Goal: Task Accomplishment & Management: Manage account settings

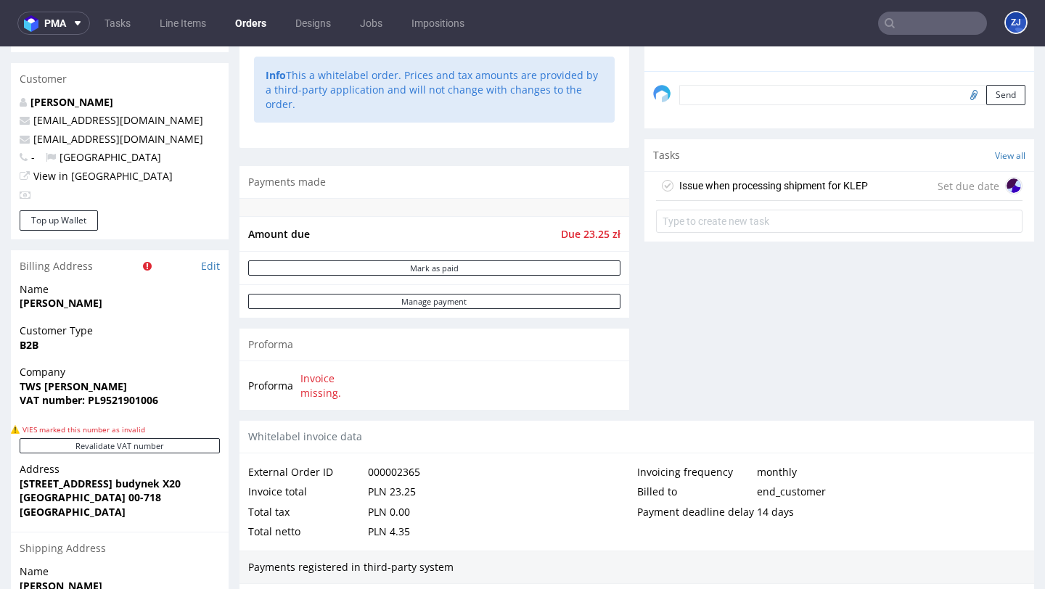
scroll to position [818, 0]
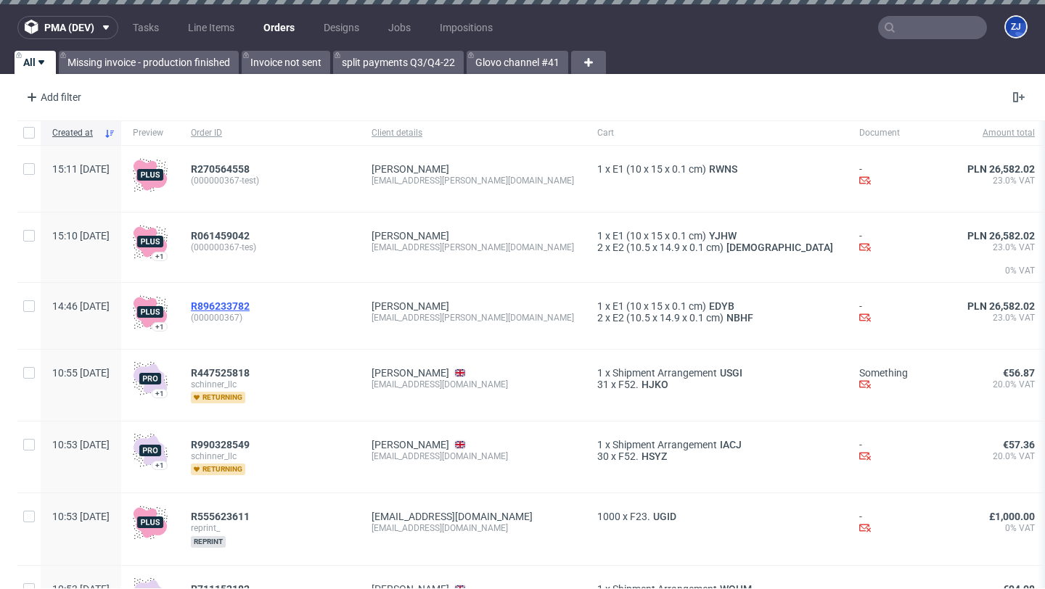
click at [249, 301] on span "R896233782" at bounding box center [220, 306] width 59 height 12
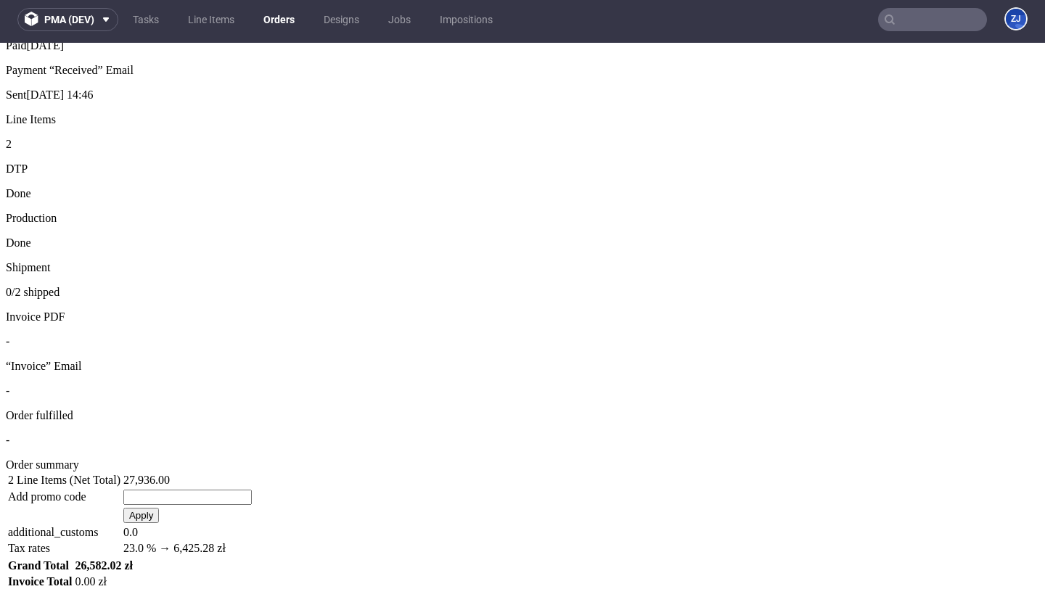
scroll to position [1009, 0]
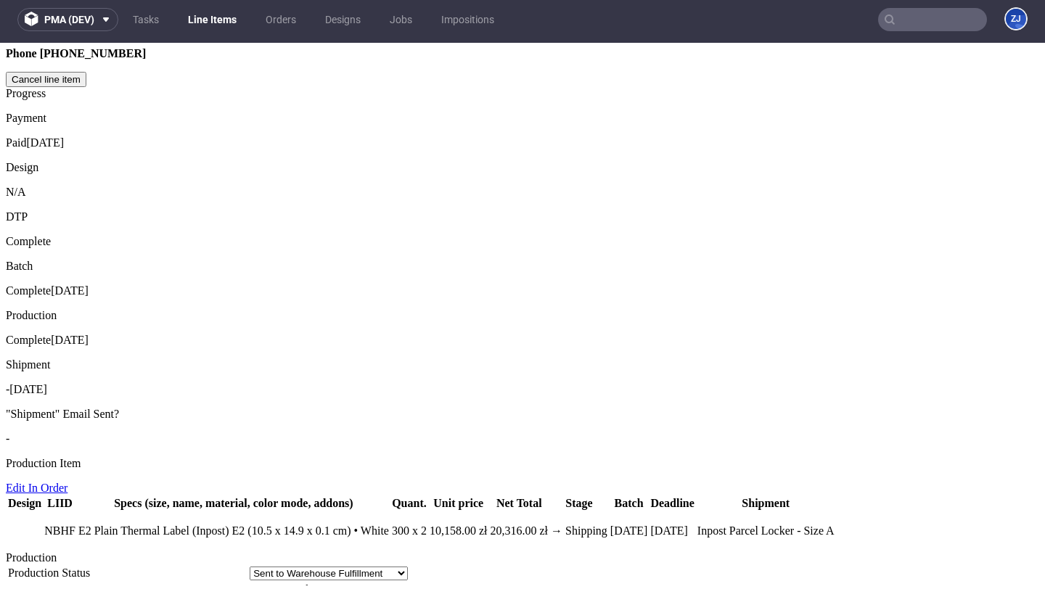
scroll to position [1126, 0]
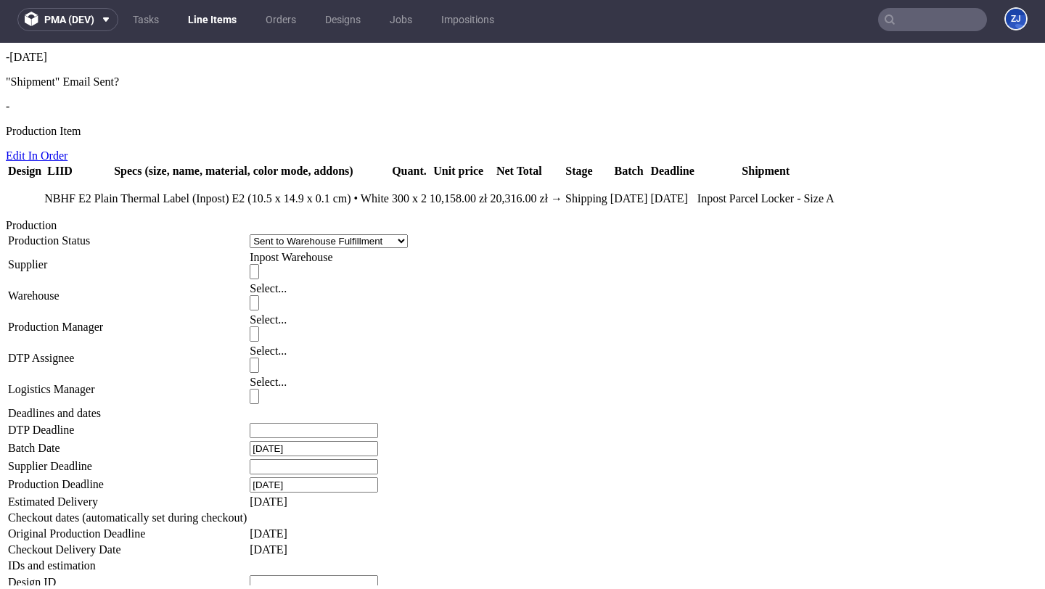
drag, startPoint x: 361, startPoint y: 435, endPoint x: 568, endPoint y: 434, distance: 207.6
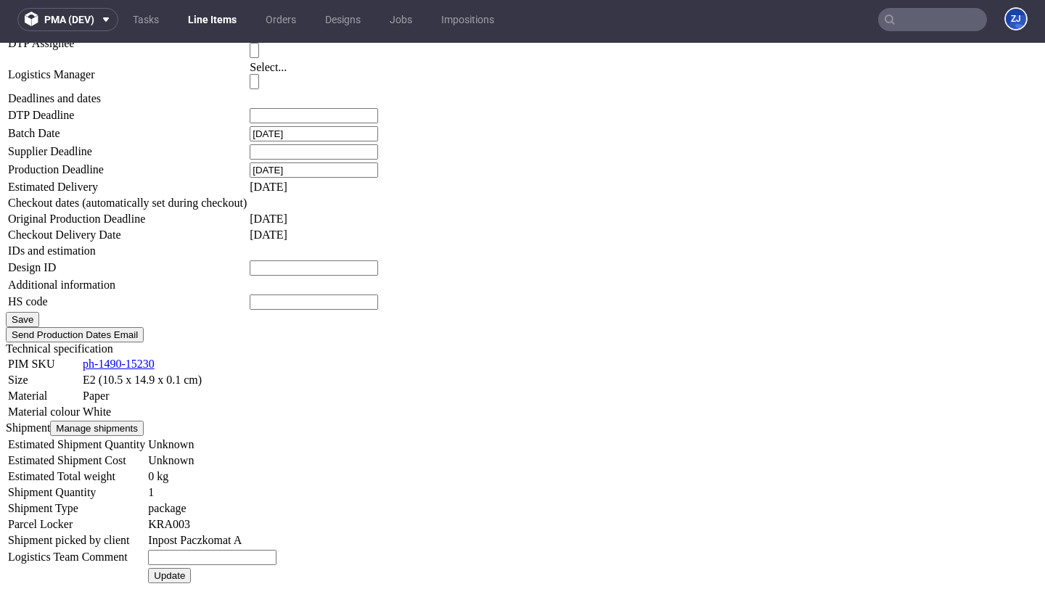
scroll to position [1419, 0]
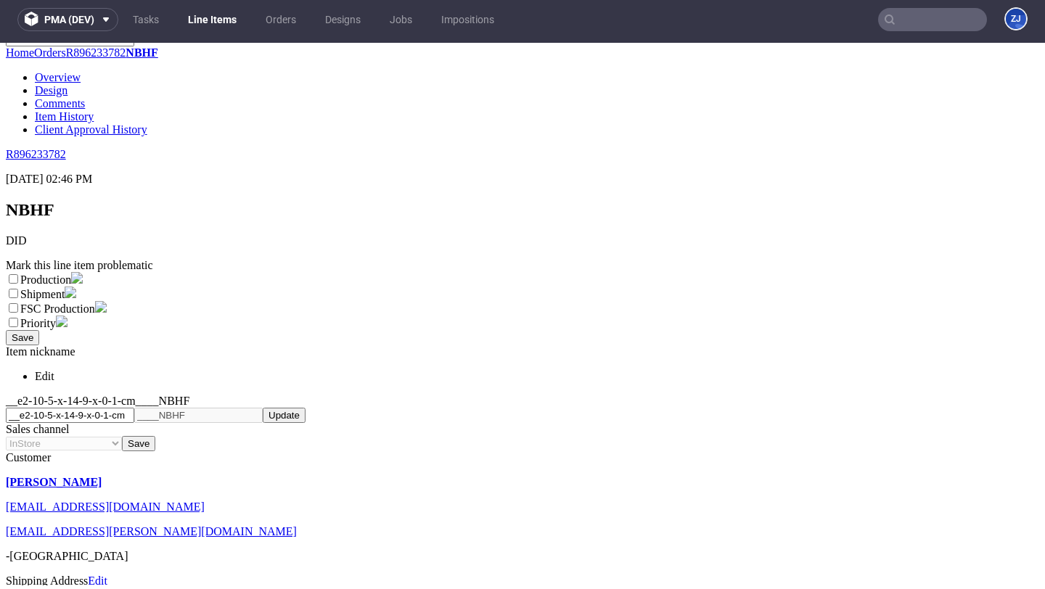
scroll to position [5, 0]
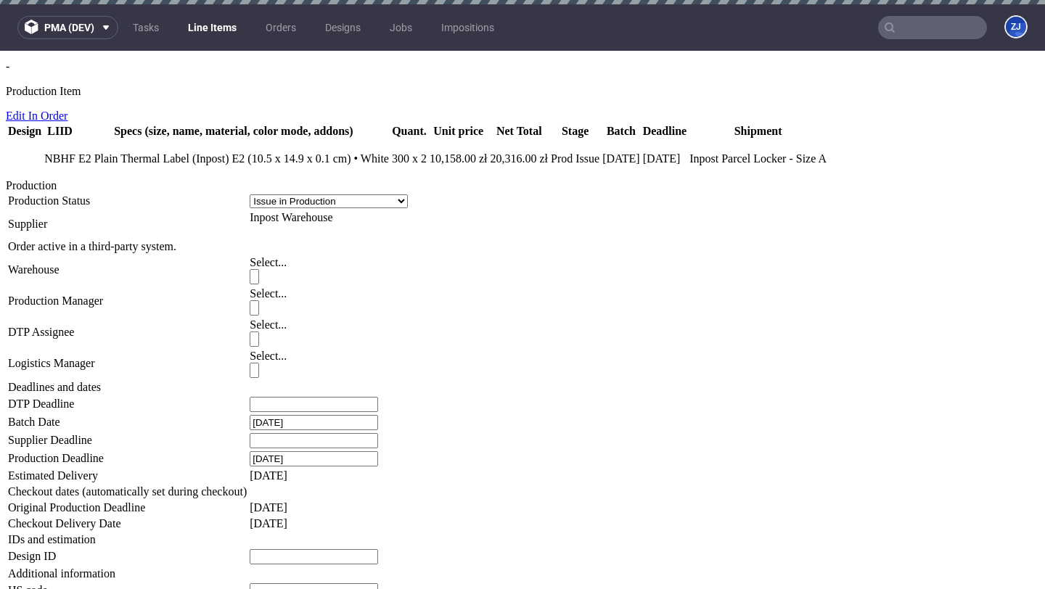
scroll to position [1637, 0]
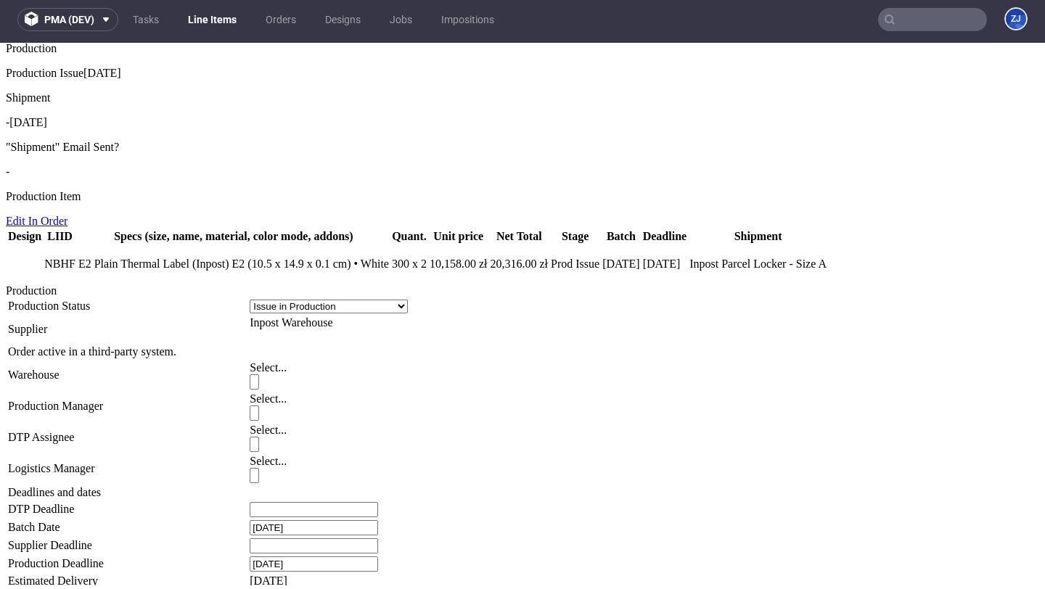
scroll to position [797, 0]
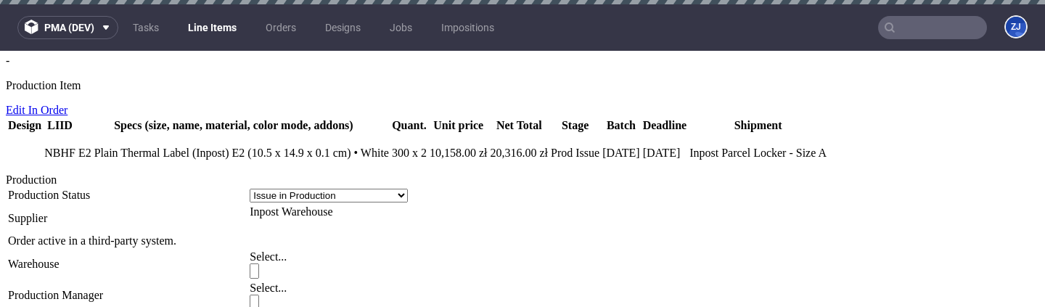
scroll to position [1416, 0]
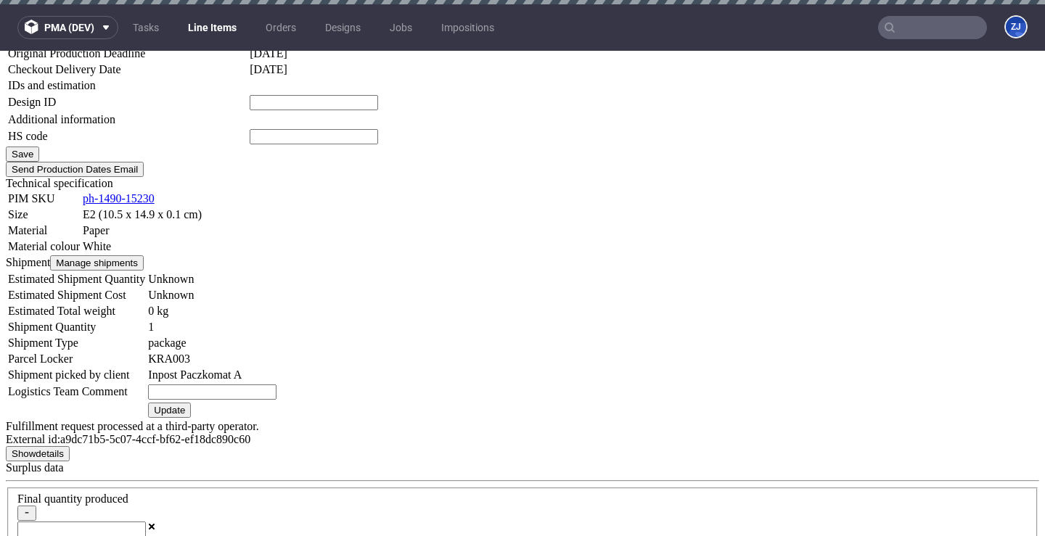
scroll to position [1436, 0]
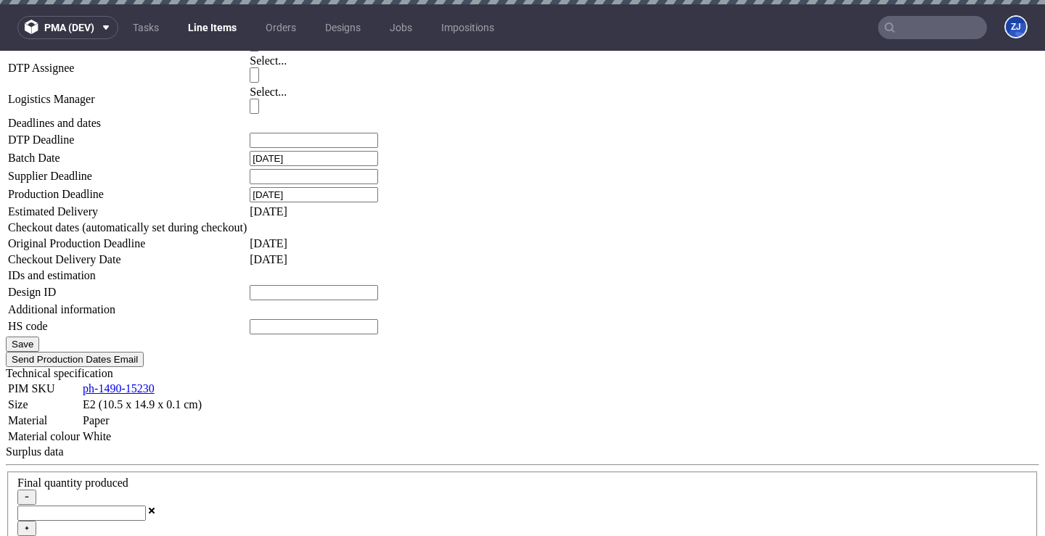
scroll to position [1230, 0]
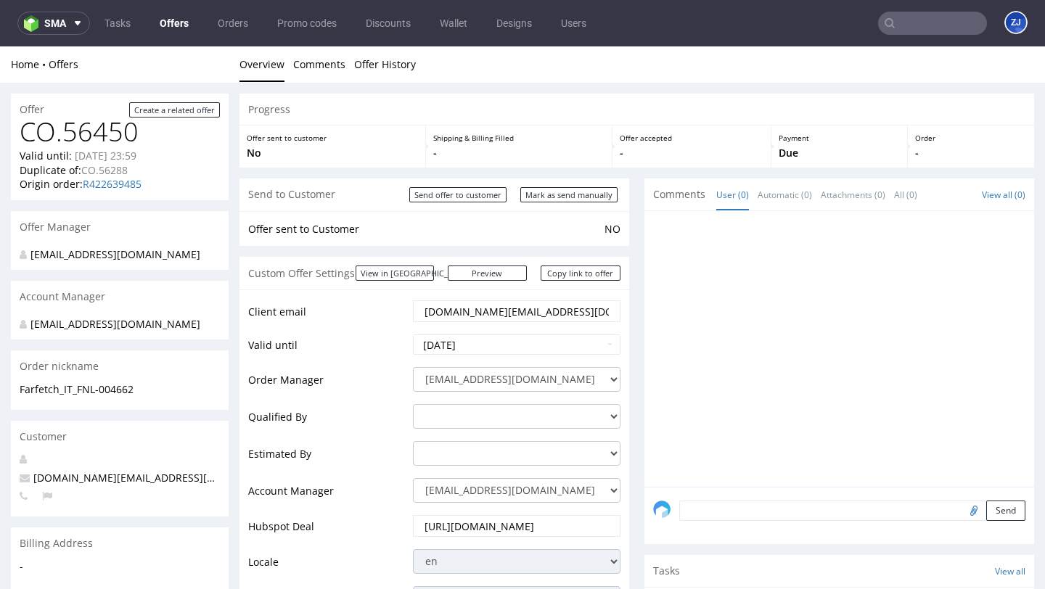
scroll to position [208, 0]
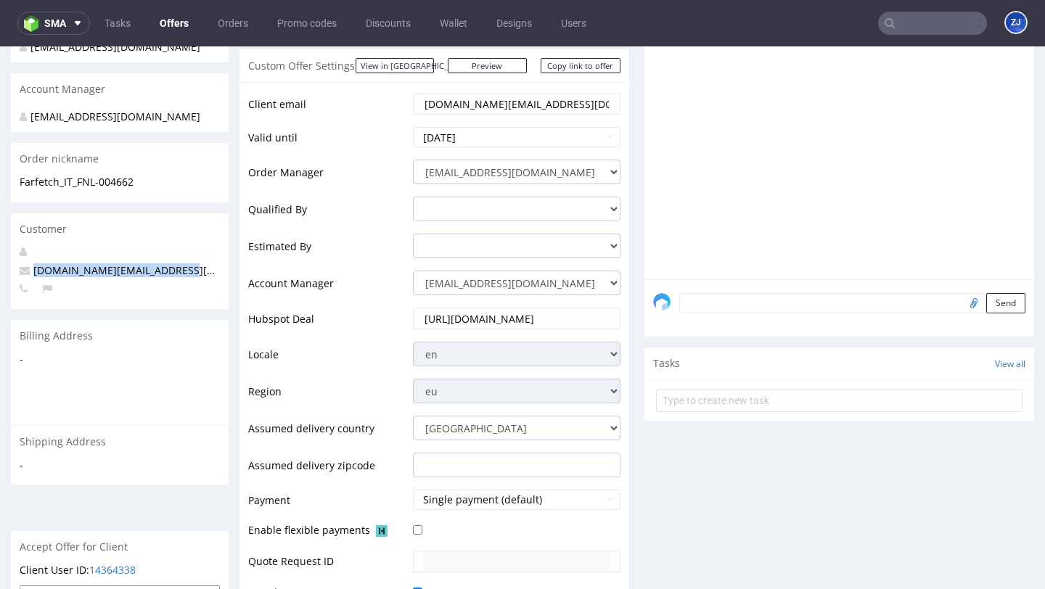
drag, startPoint x: 218, startPoint y: 286, endPoint x: 33, endPoint y: 285, distance: 185.1
click at [33, 278] on p "procurement.pt@farfetch.com" at bounding box center [120, 270] width 200 height 15
copy span "procurement.pt@farfetch.com"
click at [126, 277] on span "procurement.pt@farfetch.com" at bounding box center [153, 270] width 267 height 14
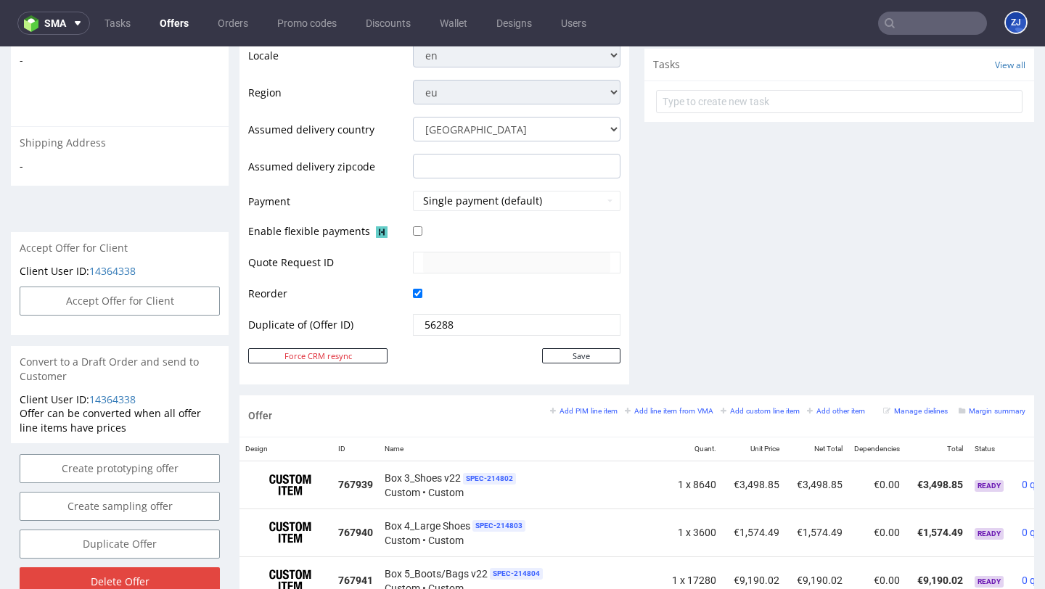
scroll to position [586, 0]
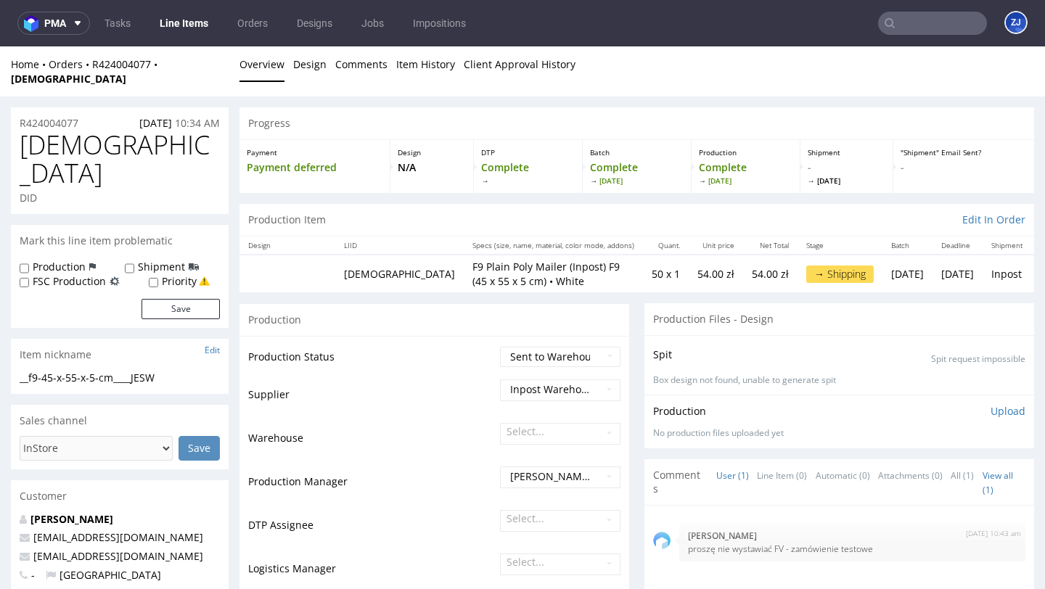
scroll to position [780, 0]
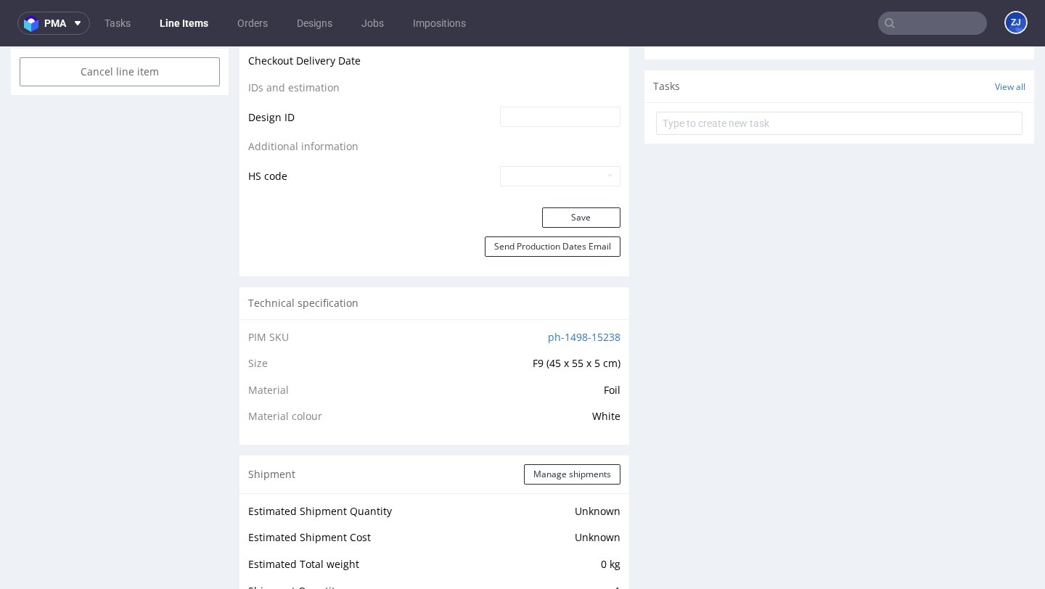
click at [918, 20] on input "text" at bounding box center [932, 23] width 109 height 23
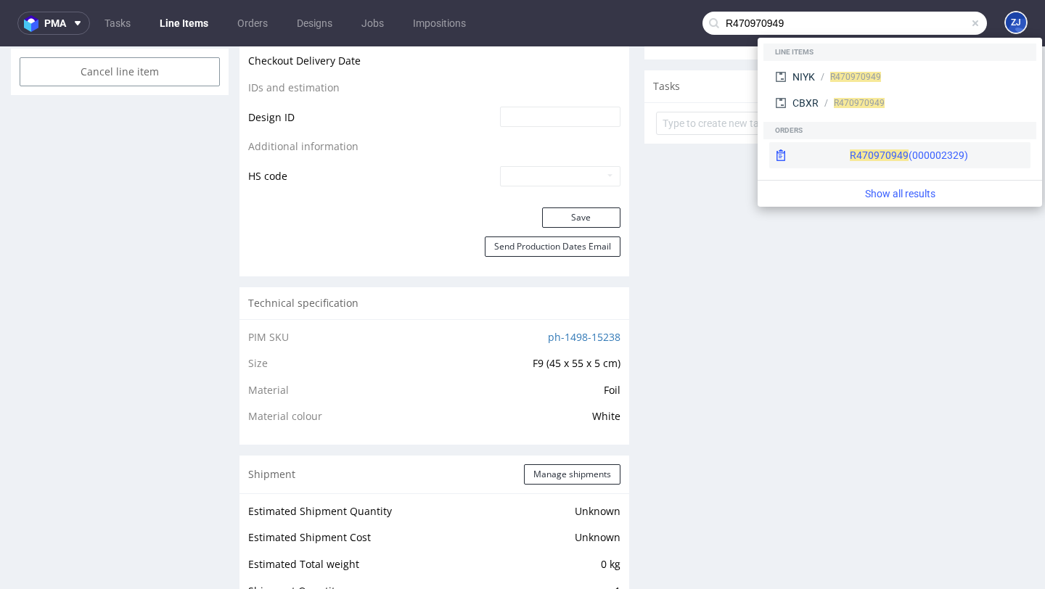
type input "R470970949"
click at [850, 155] on span "R470970949" at bounding box center [879, 156] width 59 height 12
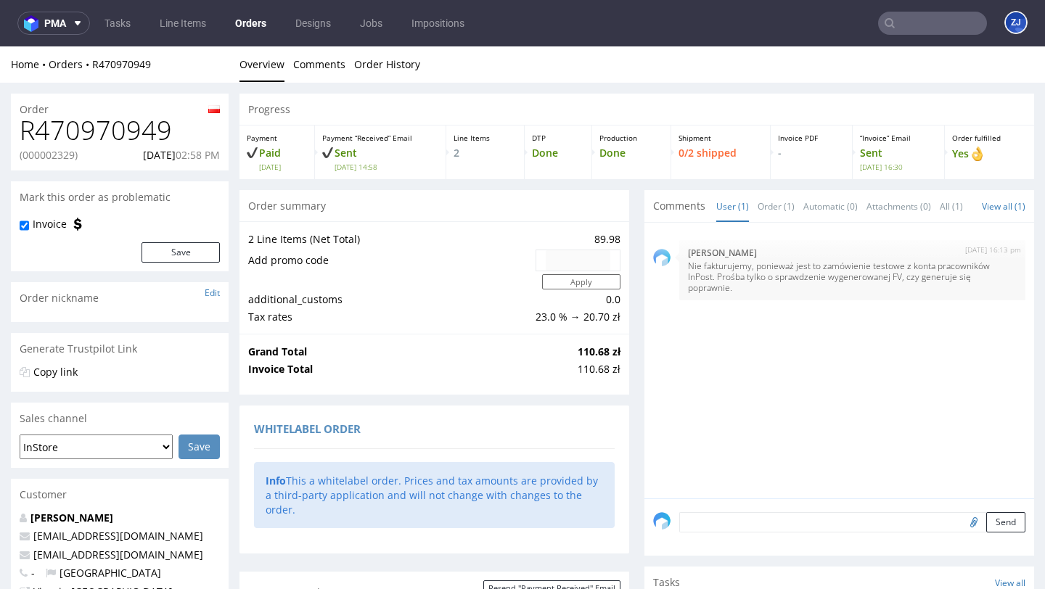
scroll to position [885, 0]
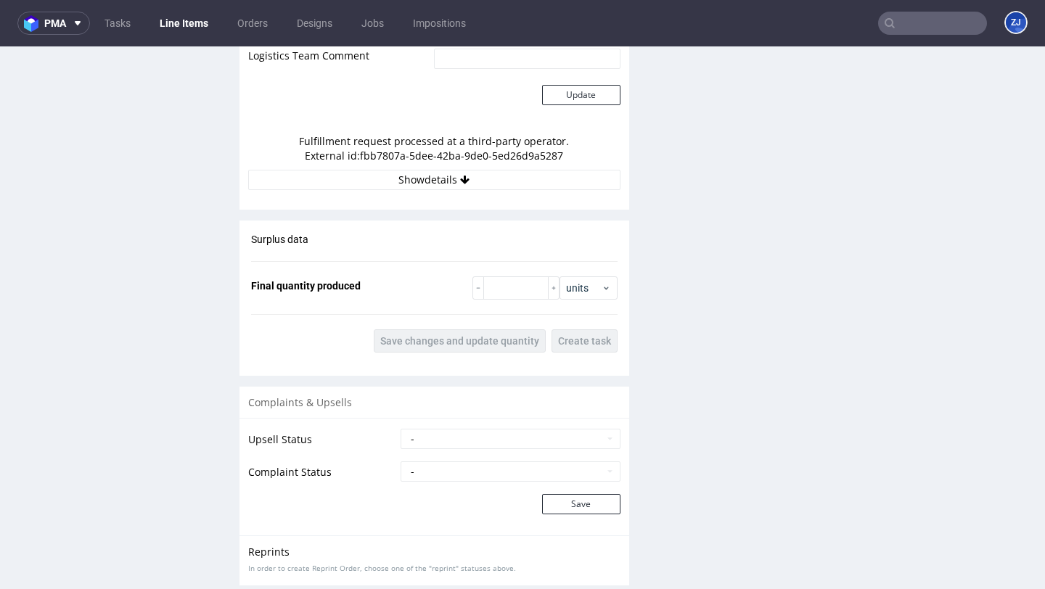
scroll to position [1269, 0]
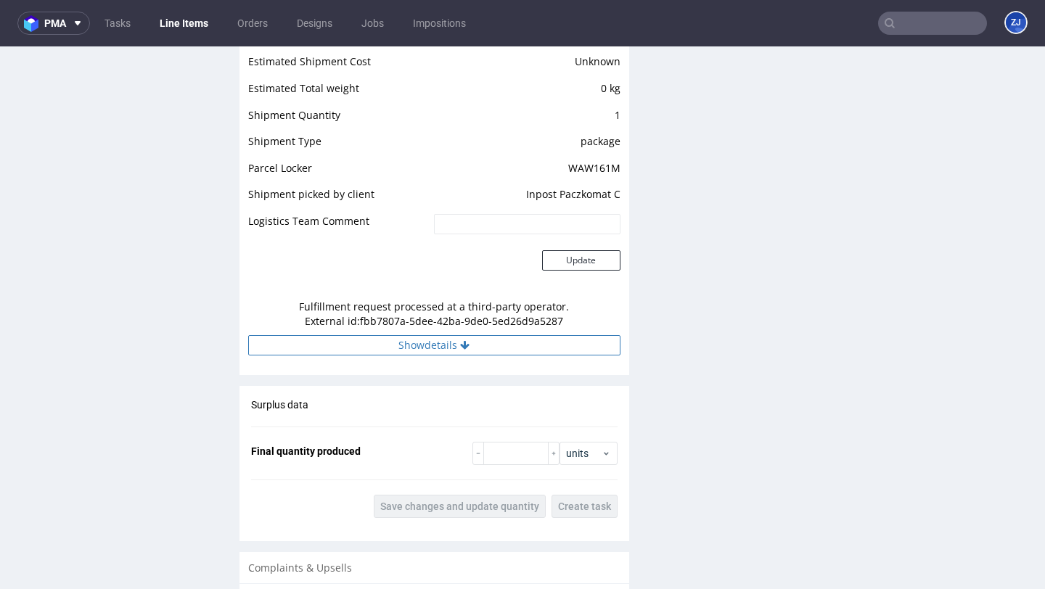
click at [486, 351] on button "Show details" at bounding box center [434, 345] width 372 height 20
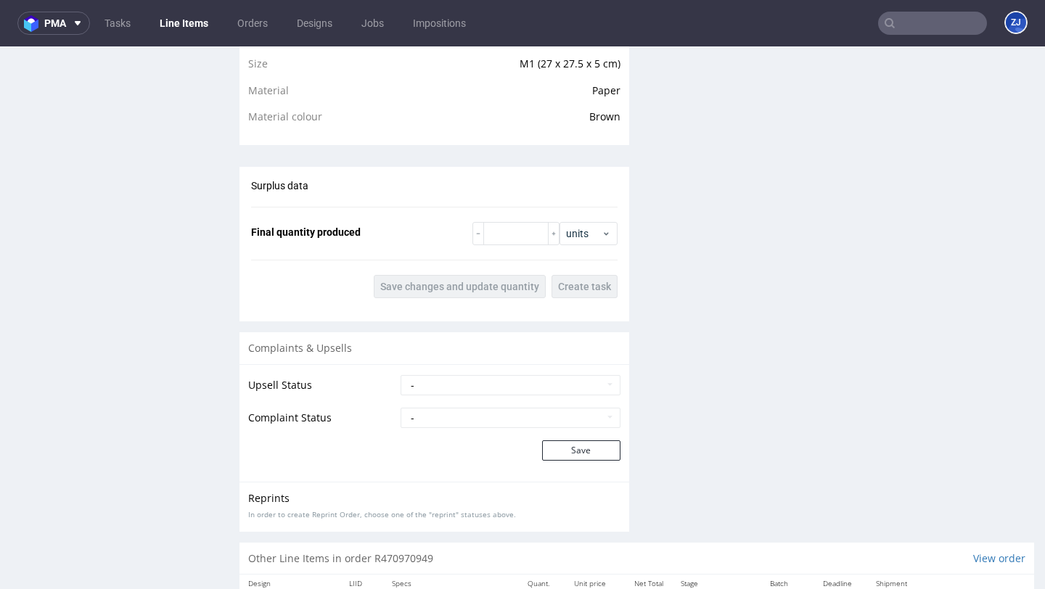
scroll to position [943, 0]
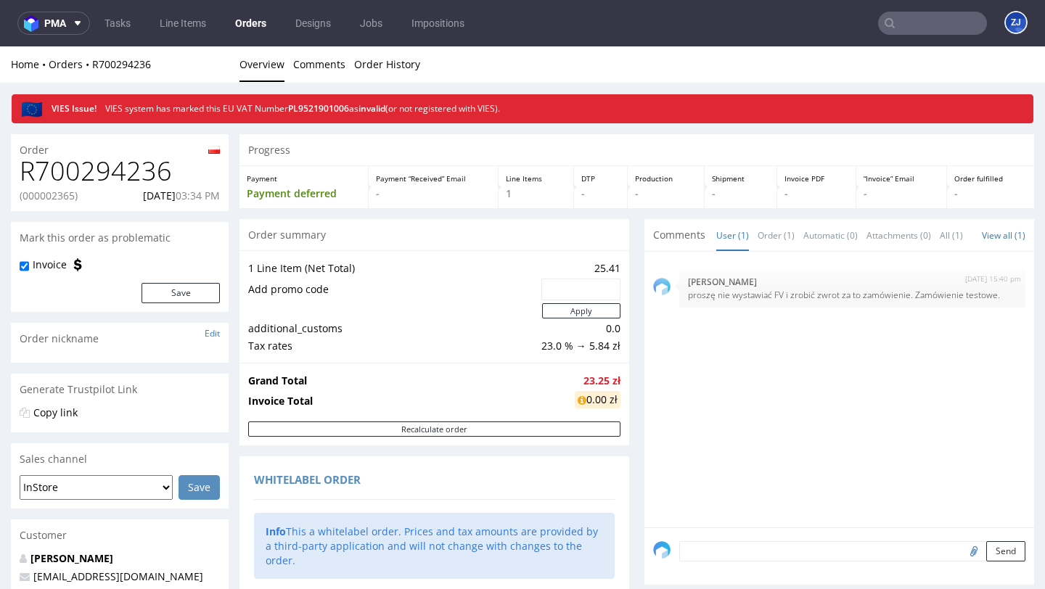
scroll to position [818, 0]
